Goal: Task Accomplishment & Management: Manage account settings

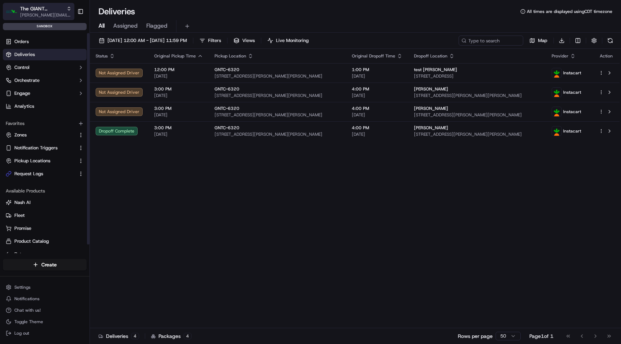
click at [52, 13] on span "[PERSON_NAME][EMAIL_ADDRESS][DOMAIN_NAME]" at bounding box center [45, 15] width 51 height 6
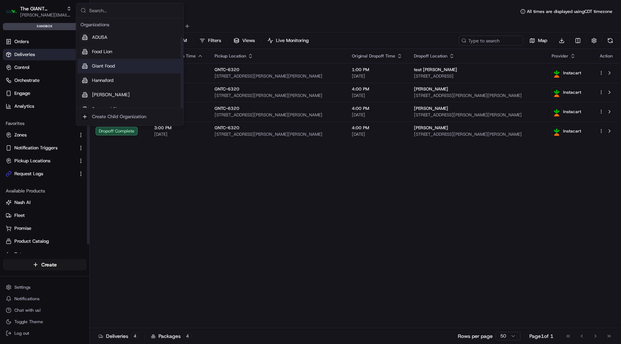
scroll to position [24, 0]
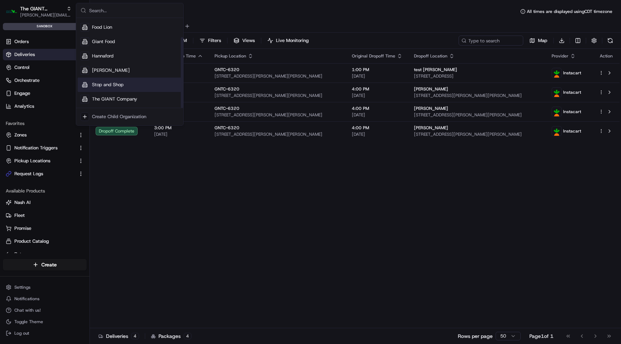
click at [114, 84] on span "Stop and Shop" at bounding box center [108, 85] width 32 height 6
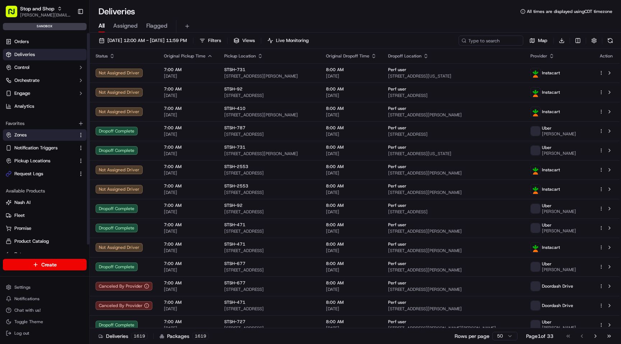
click at [31, 137] on link "Zones" at bounding box center [40, 135] width 69 height 6
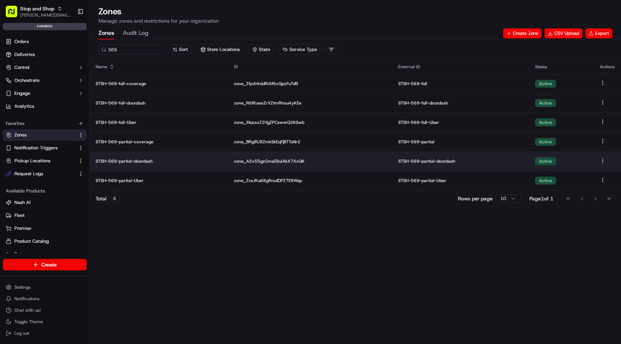
click at [143, 162] on p "STSH-569-partial-doordash" at bounding box center [159, 162] width 127 height 6
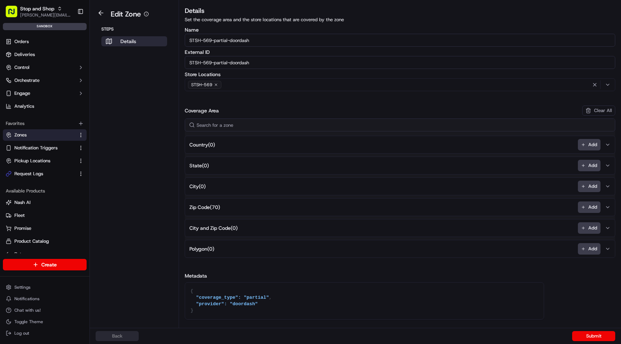
click at [215, 206] on span "Zip Code ( 70 )" at bounding box center [204, 207] width 31 height 7
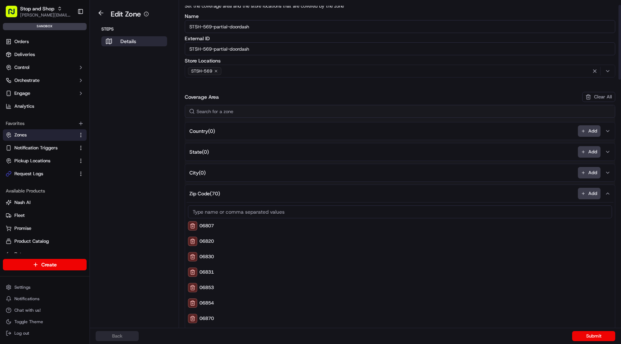
scroll to position [23, 0]
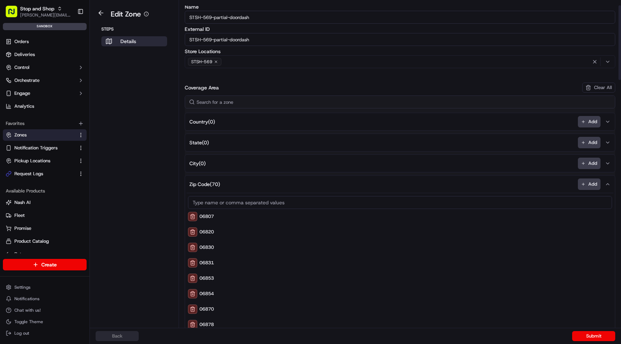
click at [205, 216] on div "06807" at bounding box center [400, 216] width 424 height 9
copy div "06807"
click at [104, 14] on button at bounding box center [101, 13] width 17 height 9
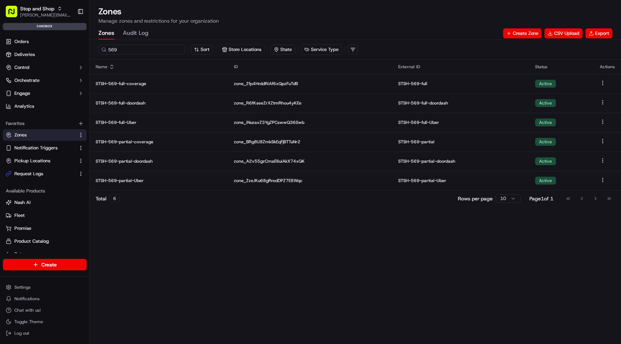
click at [112, 50] on input "569" at bounding box center [141, 50] width 86 height 10
paste input "658"
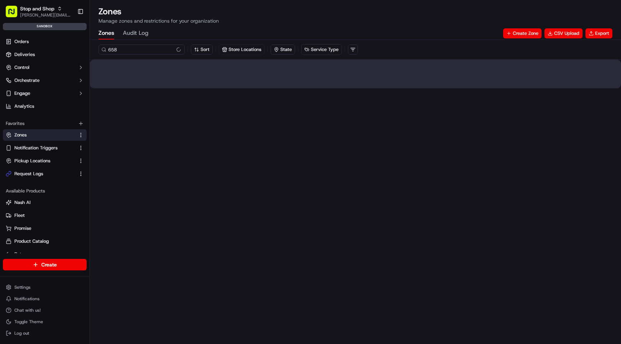
type input "658"
click at [141, 244] on div "658 Sort Store Locations State Service Type" at bounding box center [355, 192] width 531 height 304
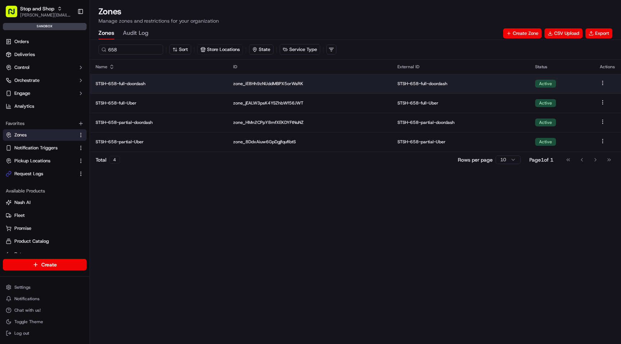
click at [136, 84] on p "STSH-658-full-doordash" at bounding box center [159, 84] width 126 height 6
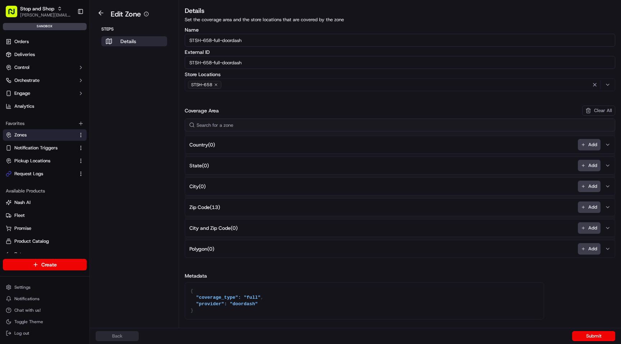
click at [203, 208] on span "Zip Code ( 13 )" at bounding box center [204, 207] width 31 height 7
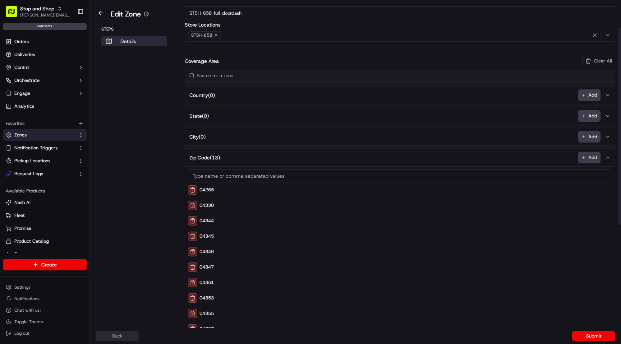
scroll to position [46, 0]
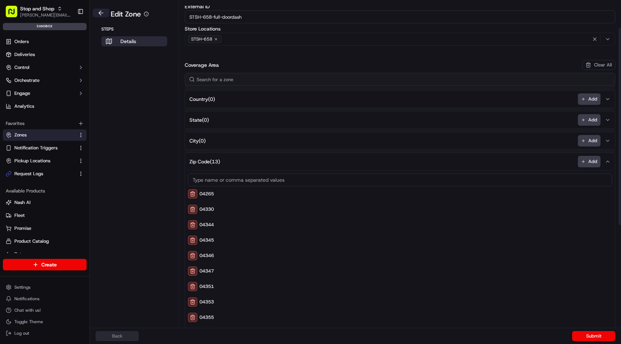
click at [101, 14] on button at bounding box center [101, 13] width 17 height 9
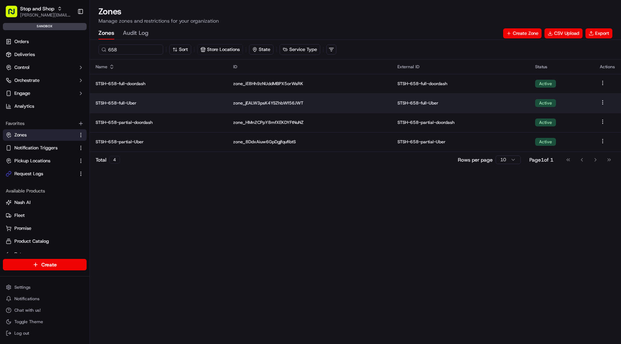
click at [129, 104] on p "STSH-658-full-Uber" at bounding box center [159, 103] width 126 height 6
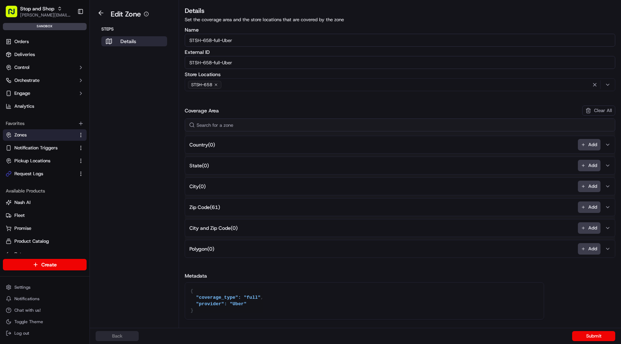
click at [205, 207] on span "Zip Code ( 61 )" at bounding box center [204, 207] width 31 height 7
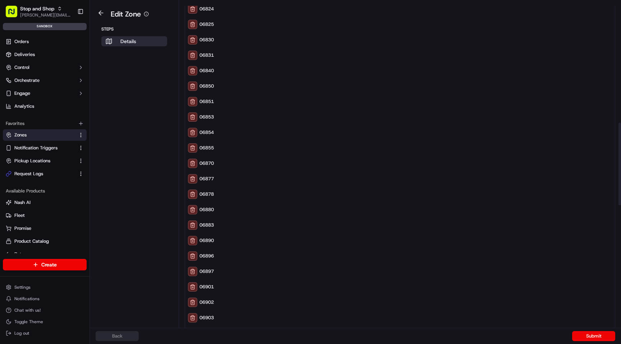
scroll to position [478, 0]
click at [98, 10] on button at bounding box center [101, 13] width 17 height 9
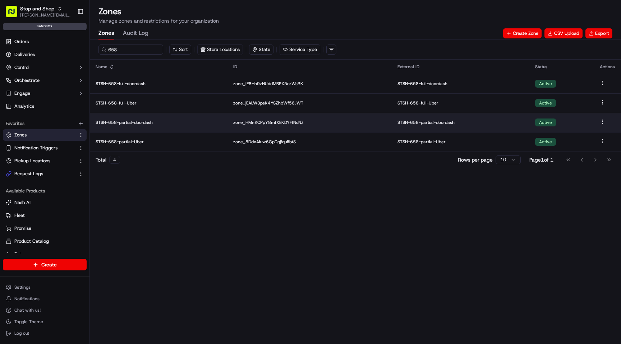
click at [139, 120] on p "STSH-658-partial-doordash" at bounding box center [159, 123] width 126 height 6
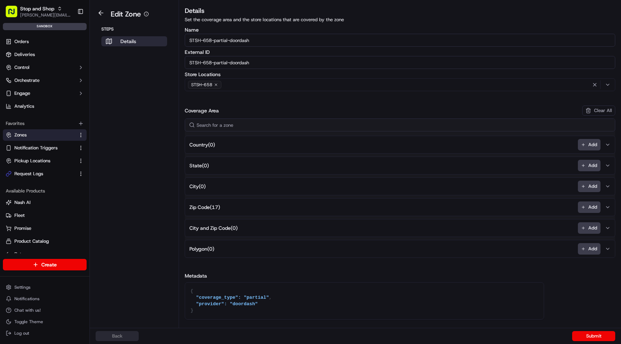
click at [214, 207] on span "Zip Code ( 17 )" at bounding box center [204, 207] width 31 height 7
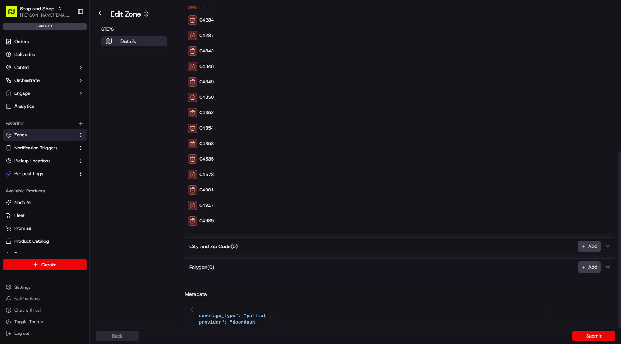
scroll to position [276, 0]
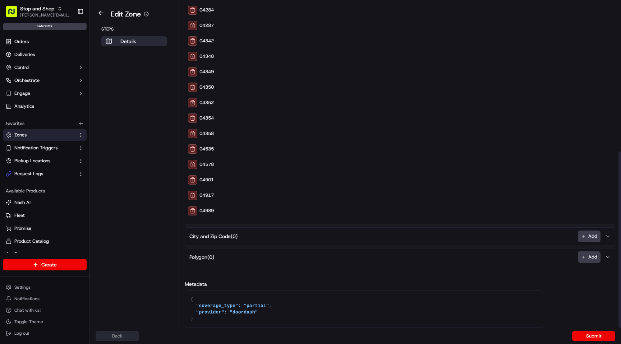
click at [102, 8] on aside "Edit Zone Steps Details" at bounding box center [134, 164] width 89 height 328
click at [102, 14] on button at bounding box center [101, 13] width 17 height 9
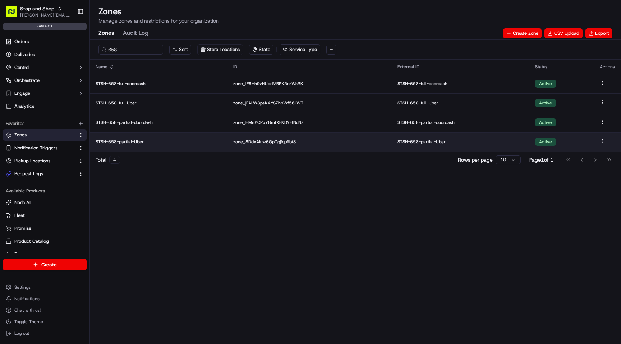
click at [138, 145] on td "STSH-658-partial-Uber" at bounding box center [159, 141] width 138 height 19
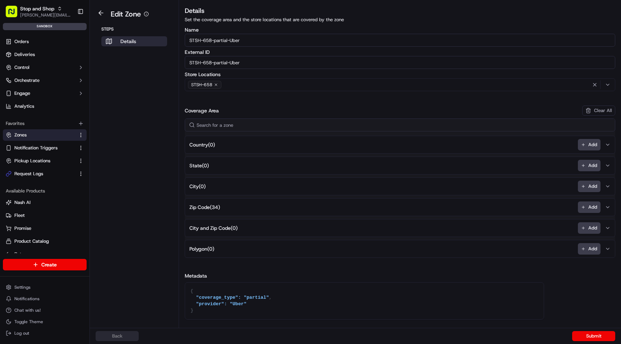
click at [217, 202] on button "Zip Code ( 34 ) Add" at bounding box center [400, 207] width 427 height 17
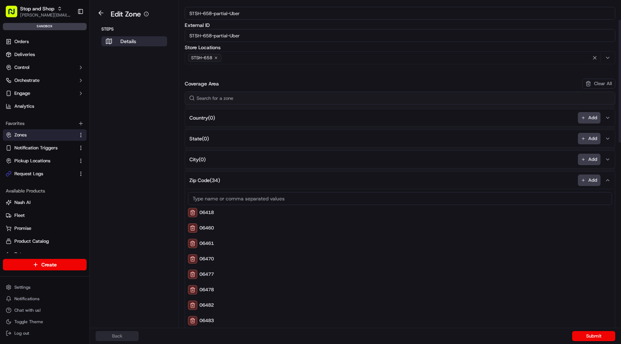
scroll to position [17, 0]
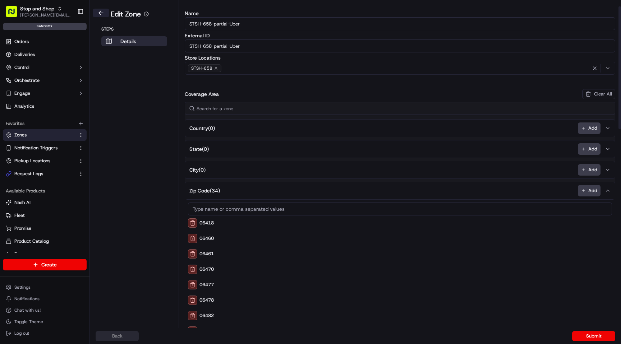
click at [102, 12] on button at bounding box center [101, 13] width 17 height 9
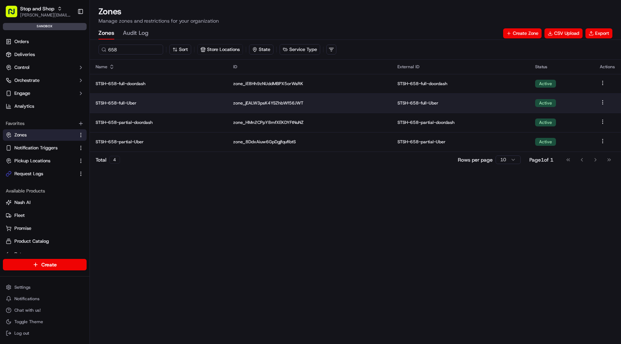
click at [127, 101] on p "STSH-658-full-Uber" at bounding box center [159, 103] width 126 height 6
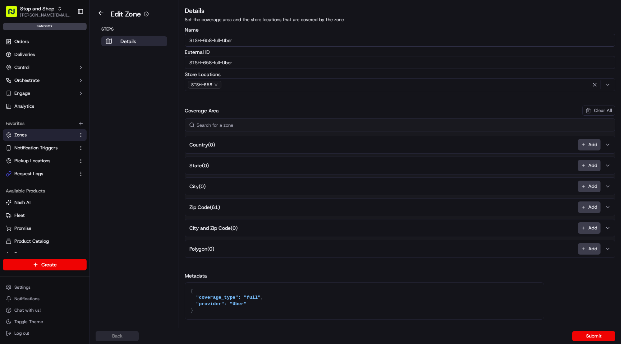
click at [212, 208] on span "Zip Code ( 61 )" at bounding box center [204, 207] width 31 height 7
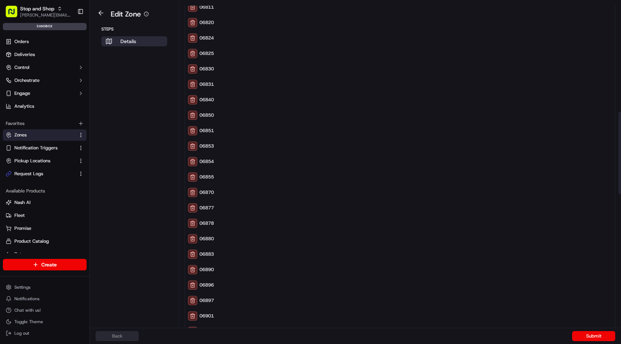
scroll to position [450, 0]
click at [207, 300] on div "06897" at bounding box center [400, 299] width 424 height 9
copy div "06897"
click at [193, 299] on button at bounding box center [192, 299] width 9 height 9
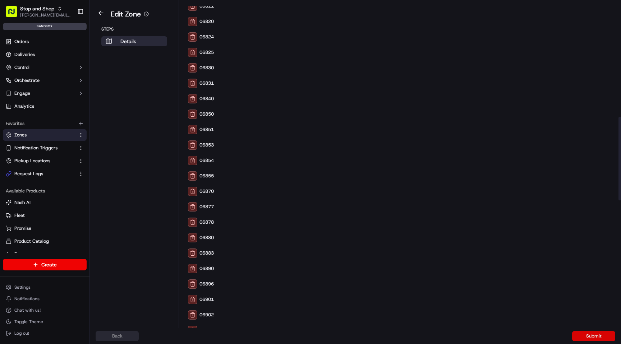
click at [603, 338] on button "Submit" at bounding box center [593, 336] width 43 height 10
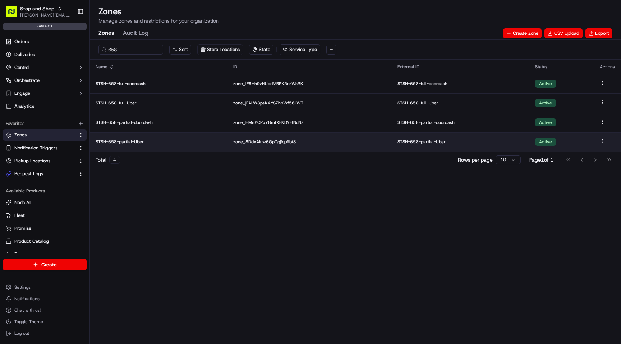
click at [130, 141] on p "STSH-658-partial-Uber" at bounding box center [159, 142] width 126 height 6
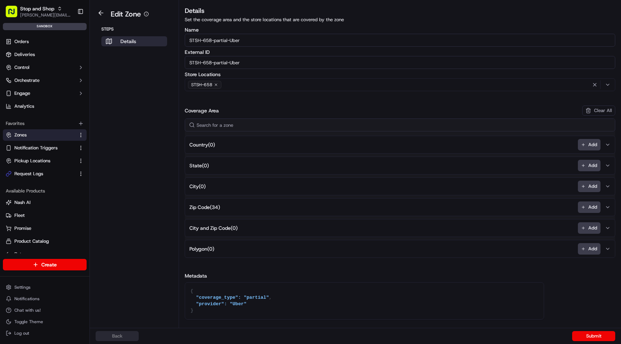
click at [211, 206] on span "Zip Code ( 34 )" at bounding box center [204, 207] width 31 height 7
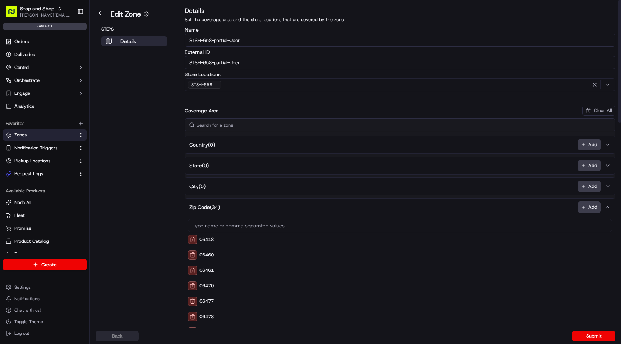
click at [223, 231] on input at bounding box center [400, 225] width 424 height 13
type input "06897"
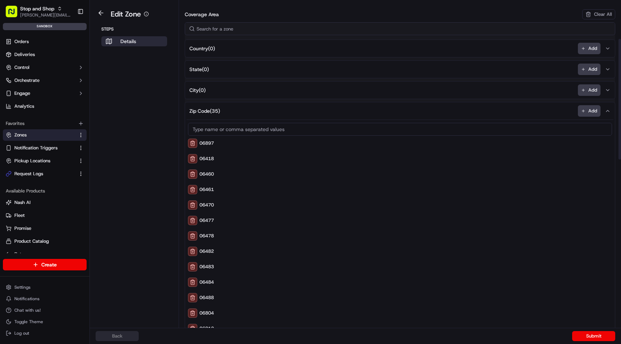
scroll to position [124, 0]
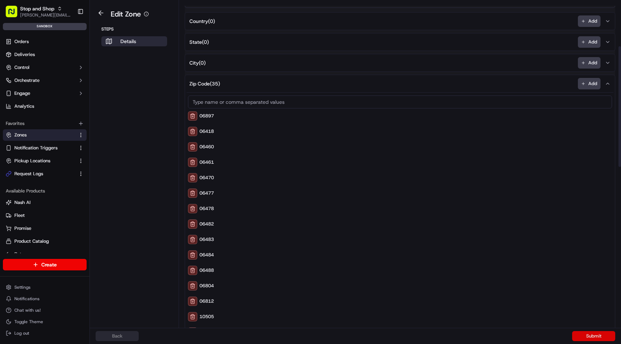
click at [581, 334] on button "Submit" at bounding box center [593, 336] width 43 height 10
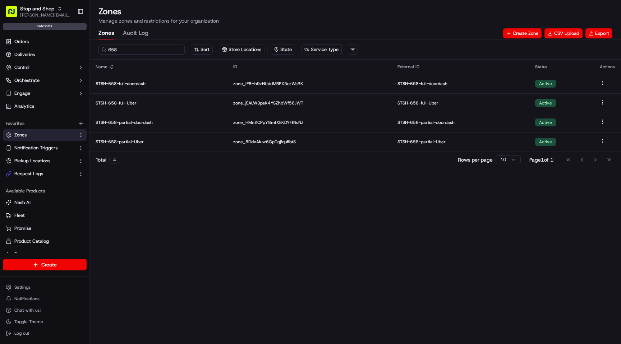
click at [112, 49] on input "658" at bounding box center [141, 50] width 86 height 10
type input "569"
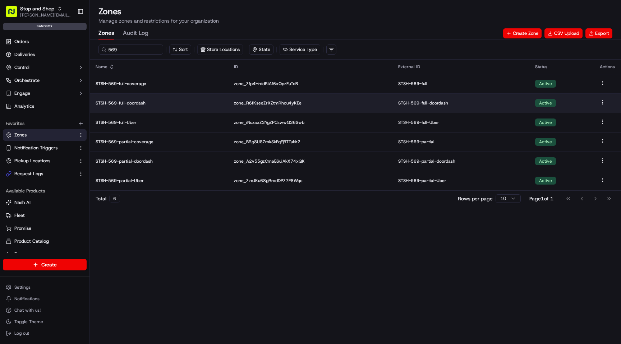
click at [135, 102] on p "STSH-569-full-doordash" at bounding box center [159, 103] width 127 height 6
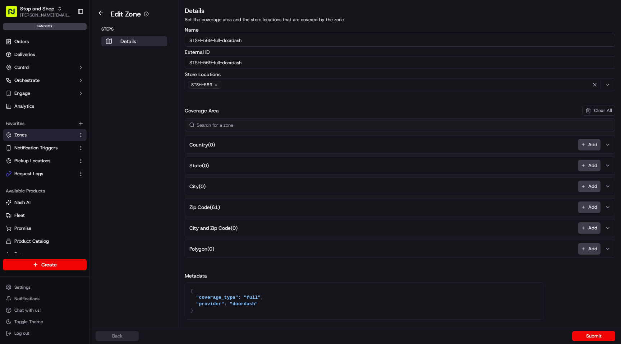
click at [215, 208] on span "Zip Code ( 61 )" at bounding box center [204, 207] width 31 height 7
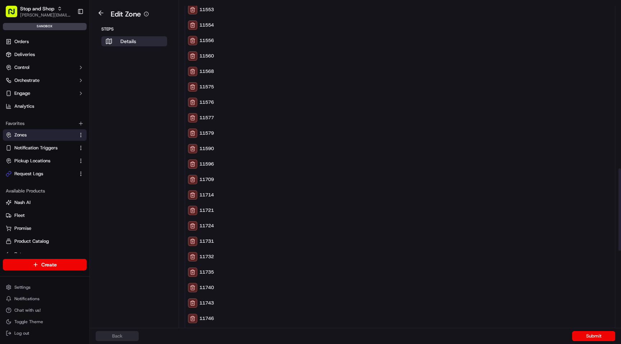
scroll to position [745, 0]
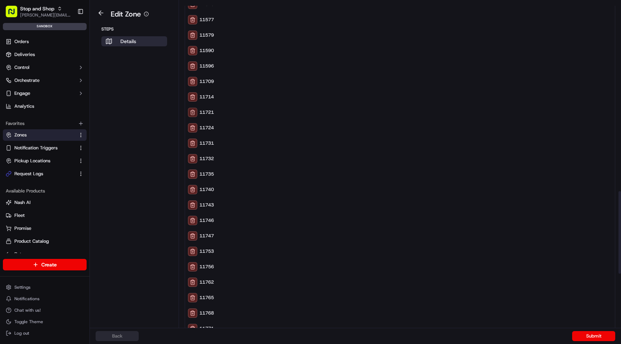
click at [194, 114] on button at bounding box center [192, 112] width 9 height 9
click at [595, 335] on button "Submit" at bounding box center [593, 336] width 43 height 10
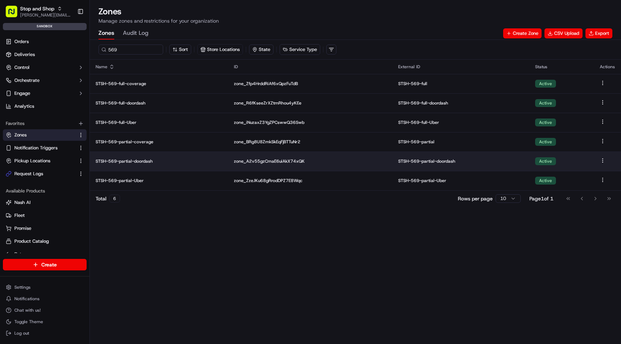
click at [142, 161] on p "STSH-569-partial-doordash" at bounding box center [159, 162] width 127 height 6
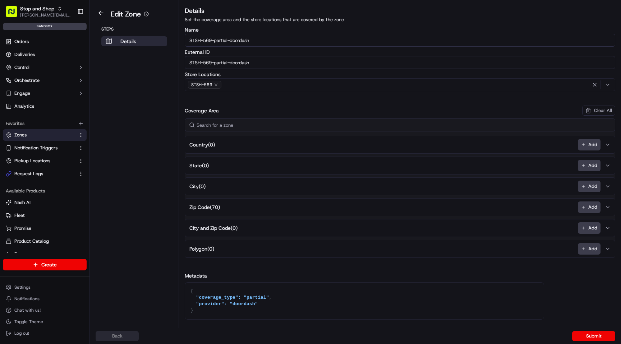
click at [215, 208] on span "Zip Code ( 70 )" at bounding box center [204, 207] width 31 height 7
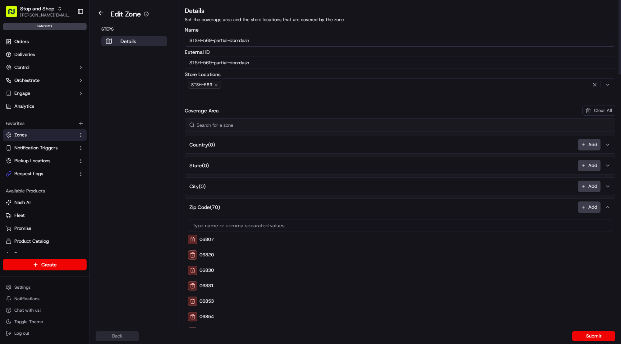
click at [219, 225] on input at bounding box center [400, 225] width 424 height 13
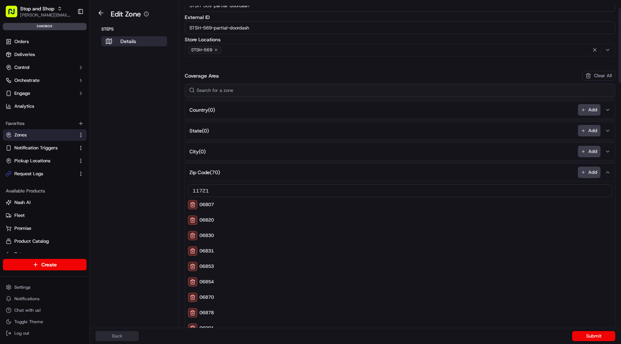
scroll to position [35, 0]
type input "11721"
click at [589, 338] on button "Submit" at bounding box center [593, 336] width 43 height 10
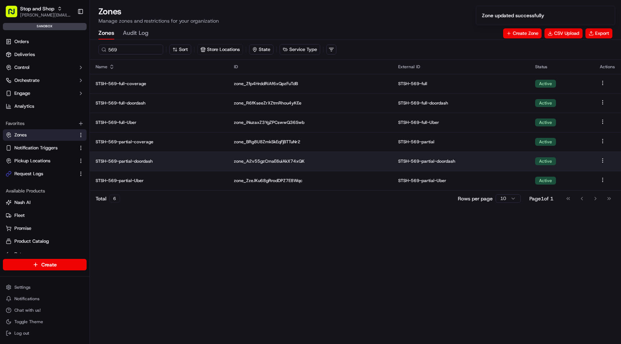
click at [143, 161] on p "STSH-569-partial-doordash" at bounding box center [159, 162] width 127 height 6
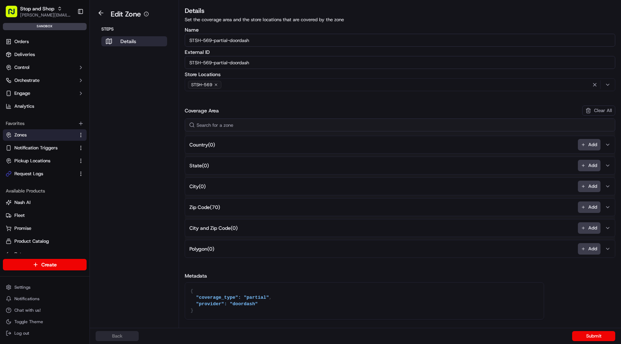
click at [219, 208] on span "Zip Code ( 70 )" at bounding box center [204, 207] width 31 height 7
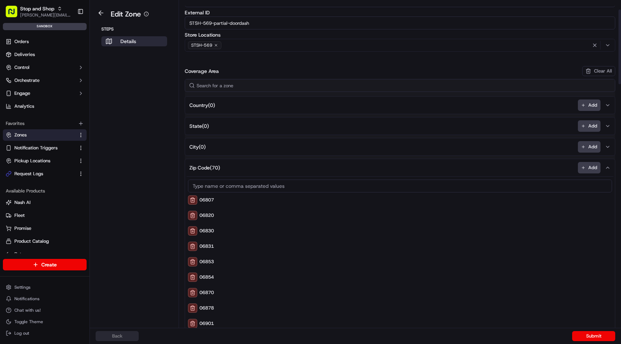
scroll to position [41, 0]
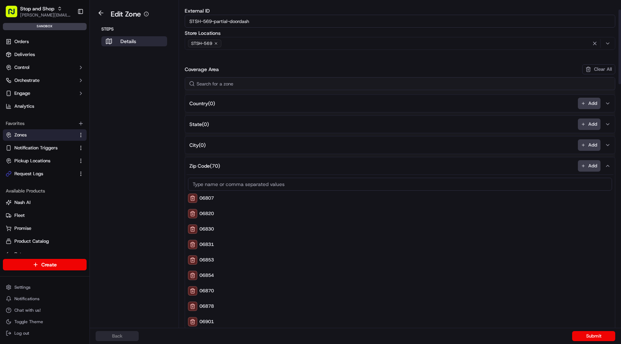
click at [239, 188] on input at bounding box center [400, 184] width 424 height 13
type input "11721"
click at [597, 340] on button "Submit" at bounding box center [593, 336] width 43 height 10
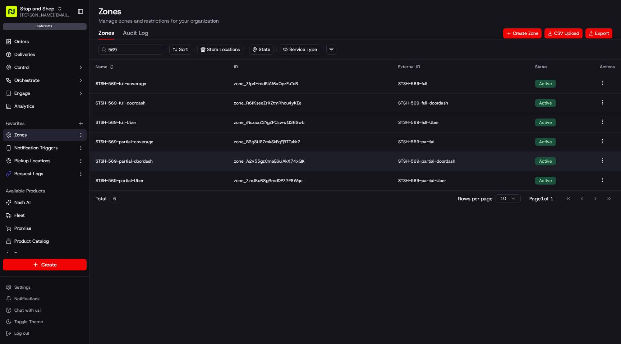
click at [141, 162] on p "STSH-569-partial-doordash" at bounding box center [159, 162] width 127 height 6
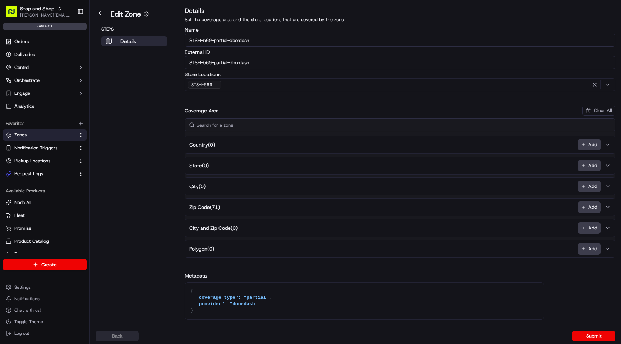
click at [214, 211] on span "Zip Code ( 71 )" at bounding box center [204, 207] width 31 height 7
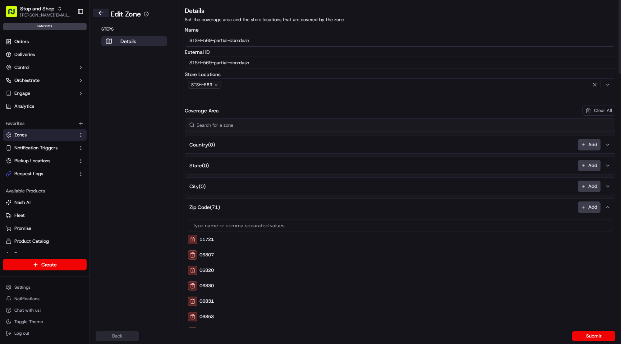
click at [101, 15] on button at bounding box center [101, 13] width 17 height 9
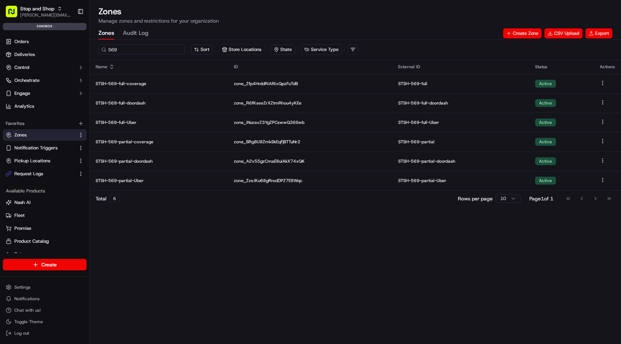
click at [114, 49] on input "569" at bounding box center [141, 50] width 86 height 10
type input "574"
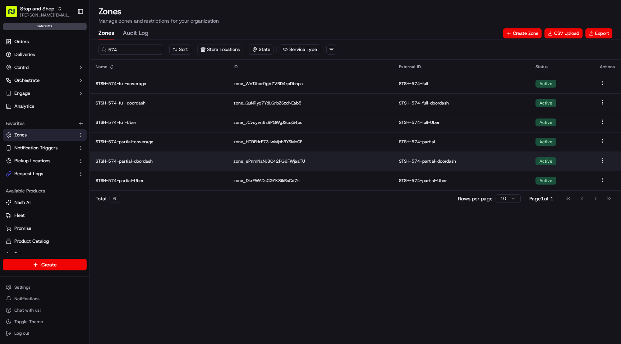
click at [142, 159] on p "STSH-574-partial-doordash" at bounding box center [159, 162] width 127 height 6
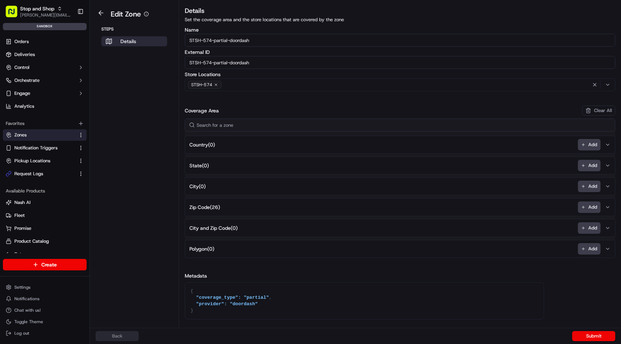
click at [211, 211] on button "Zip Code ( 26 ) Add" at bounding box center [400, 207] width 427 height 17
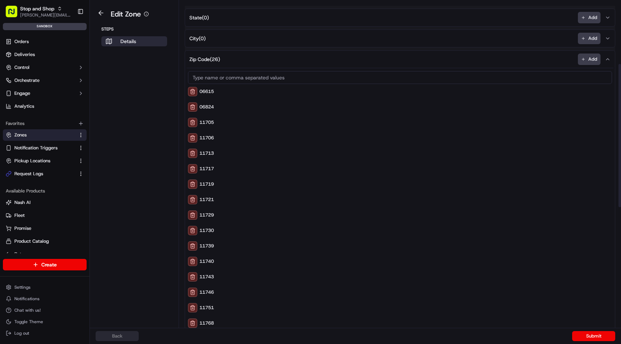
scroll to position [137, 0]
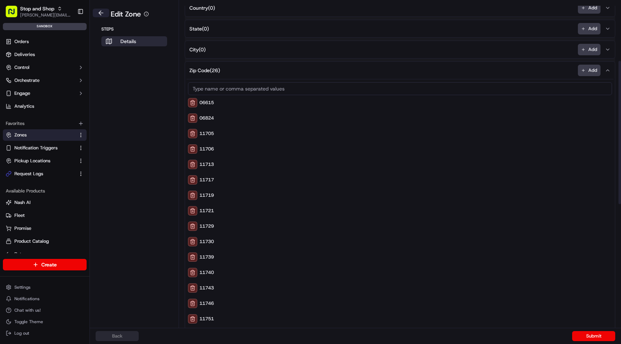
click at [101, 13] on button at bounding box center [101, 13] width 17 height 9
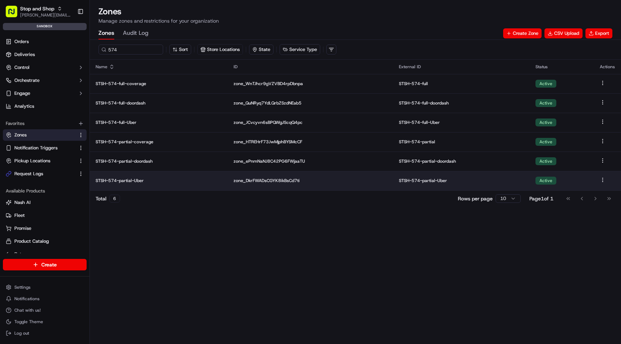
click at [133, 183] on p "STSH-574-partial-Uber" at bounding box center [159, 181] width 127 height 6
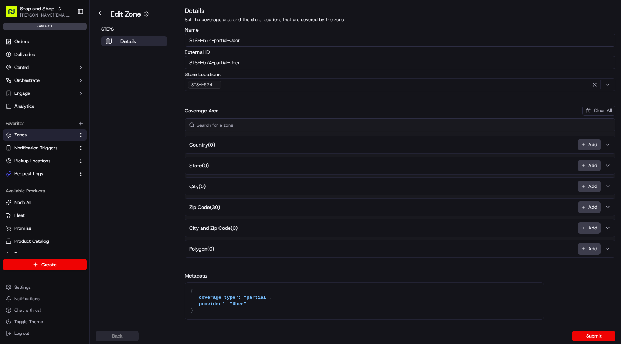
click at [211, 201] on button "Zip Code ( 30 ) Add" at bounding box center [400, 207] width 427 height 17
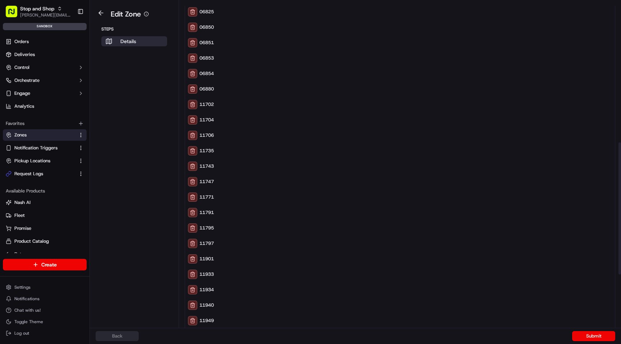
scroll to position [352, 0]
click at [97, 15] on button at bounding box center [101, 13] width 17 height 9
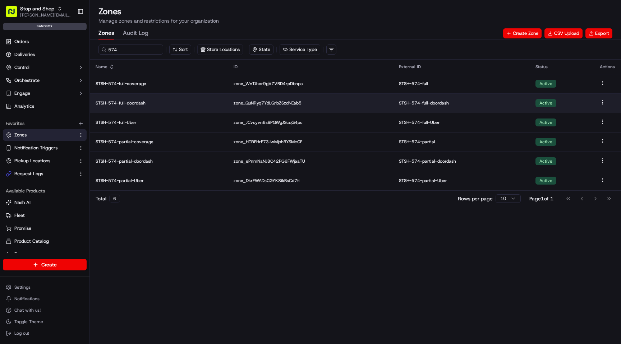
click at [130, 107] on td "STSH-574-full-doordash" at bounding box center [159, 102] width 138 height 19
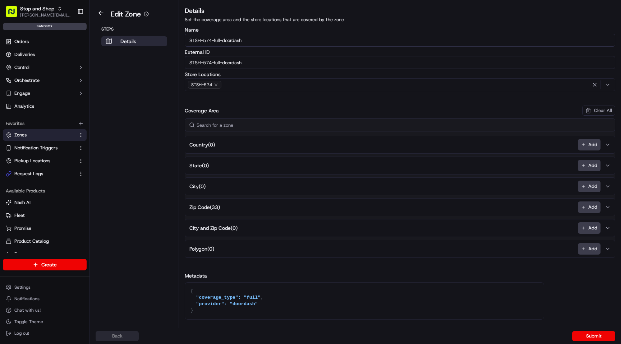
click at [213, 208] on span "Zip Code ( 33 )" at bounding box center [204, 207] width 31 height 7
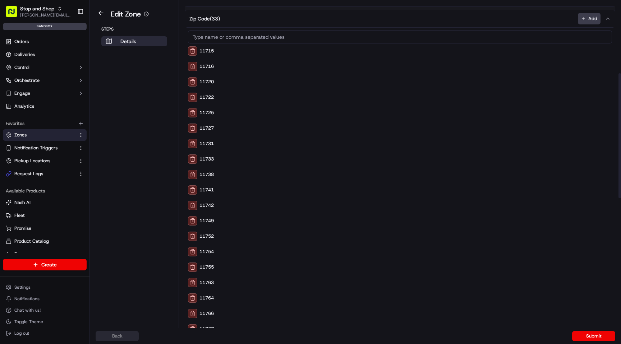
scroll to position [189, 0]
click at [104, 16] on button at bounding box center [101, 13] width 17 height 9
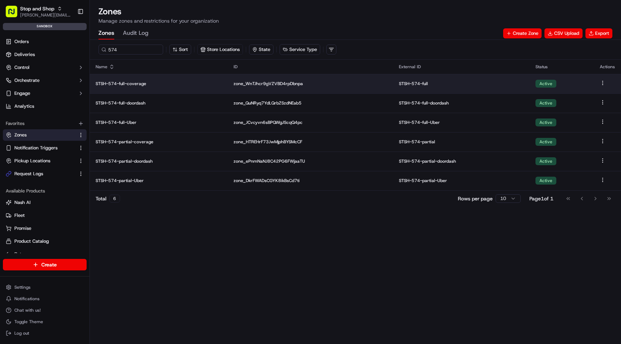
click at [137, 86] on p "STSH-574-full-coverage" at bounding box center [159, 84] width 127 height 6
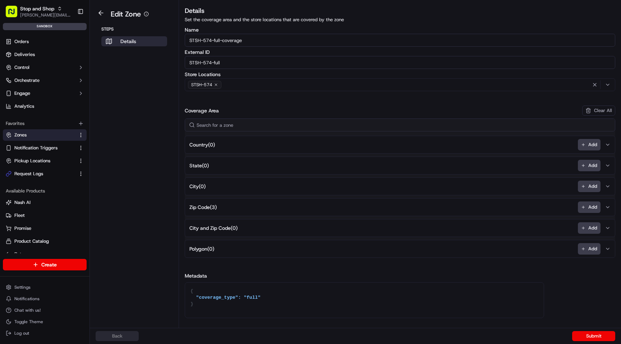
click at [207, 207] on span "Zip Code ( 3 )" at bounding box center [202, 207] width 27 height 7
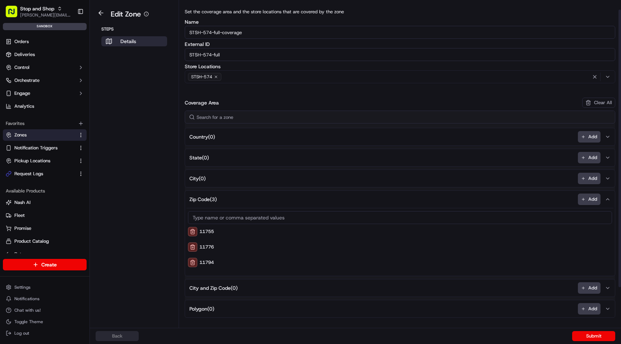
scroll to position [1, 0]
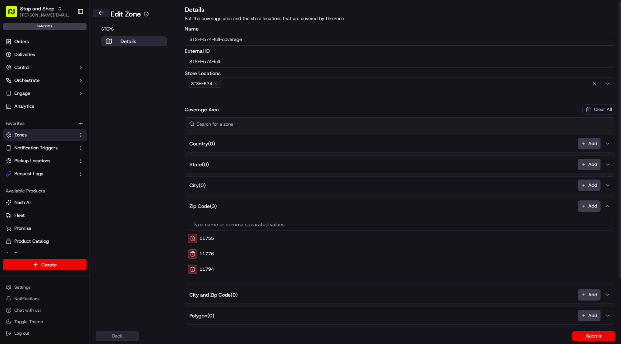
click at [101, 12] on button at bounding box center [101, 13] width 17 height 9
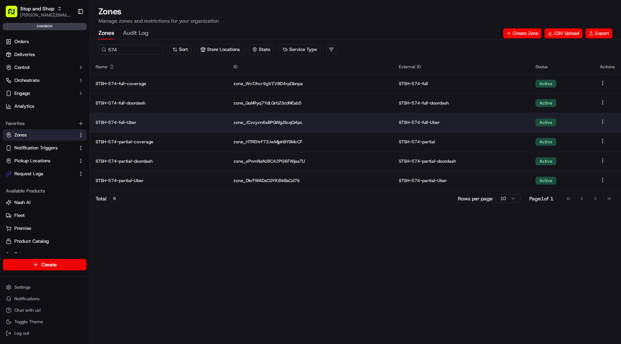
click at [132, 120] on p "STSH-574-full-Uber" at bounding box center [159, 123] width 127 height 6
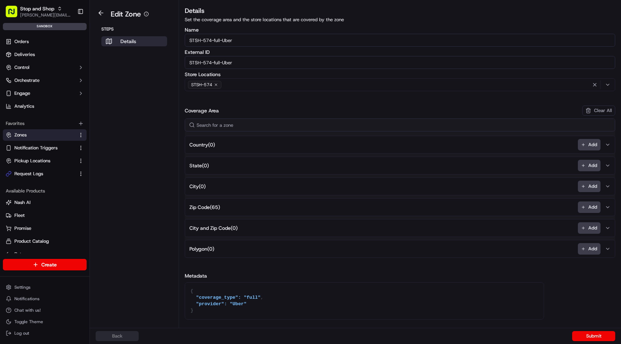
click at [215, 210] on span "Zip Code ( 65 )" at bounding box center [204, 207] width 31 height 7
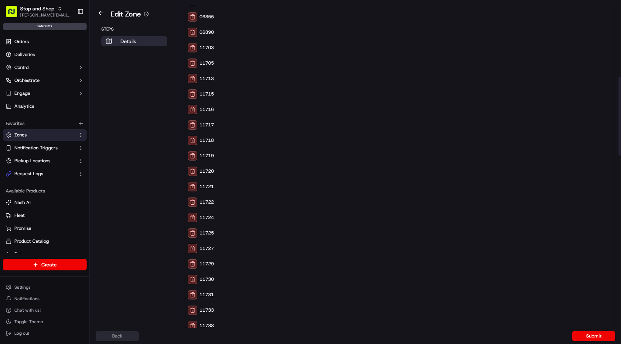
scroll to position [315, 0]
click at [101, 10] on button at bounding box center [101, 13] width 17 height 9
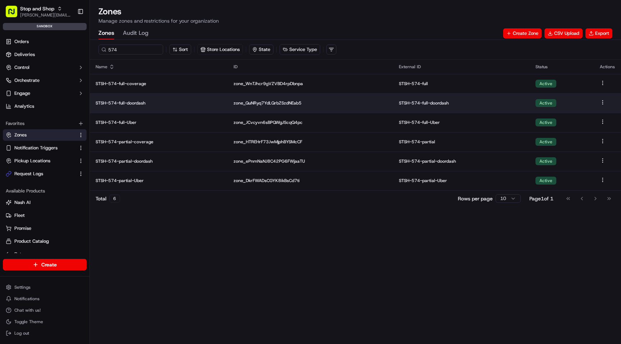
click at [142, 102] on p "STSH-574-full-doordash" at bounding box center [159, 103] width 127 height 6
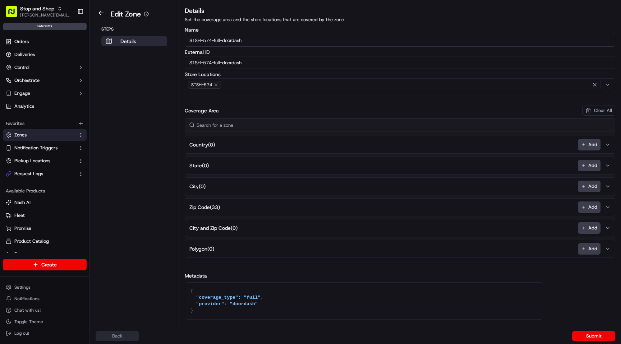
click at [216, 208] on span "Zip Code ( 33 )" at bounding box center [204, 207] width 31 height 7
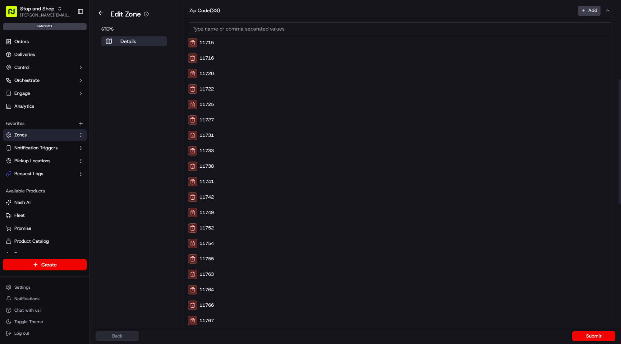
scroll to position [231, 0]
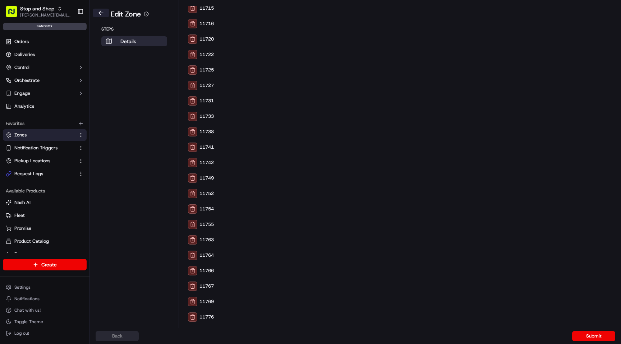
click at [101, 13] on button at bounding box center [101, 13] width 17 height 9
